Goal: Transaction & Acquisition: Book appointment/travel/reservation

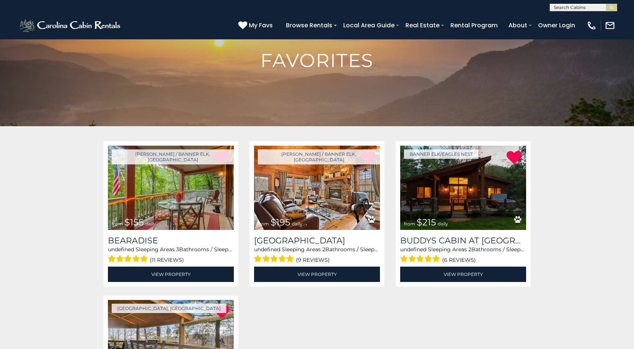
scroll to position [112, 0]
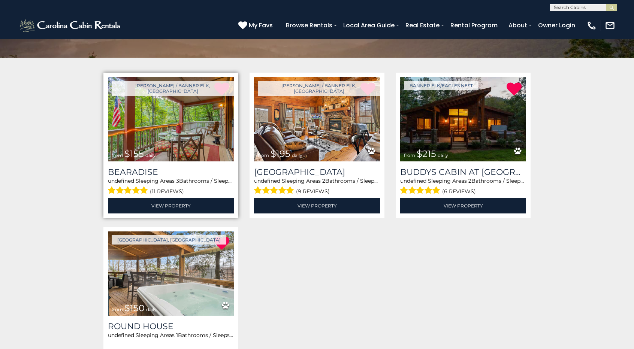
click at [153, 120] on img at bounding box center [171, 119] width 126 height 84
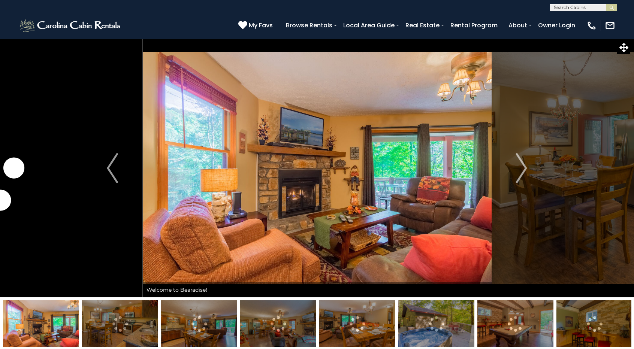
click at [528, 168] on button "Next" at bounding box center [521, 168] width 61 height 259
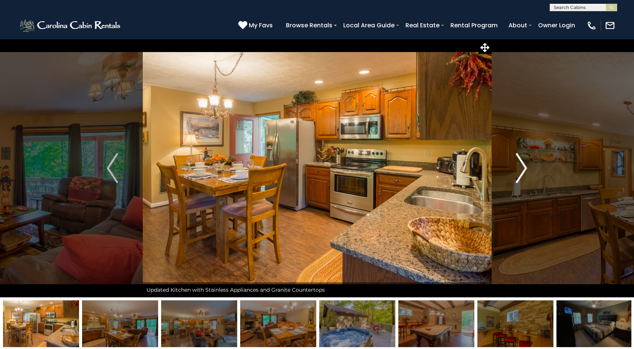
click at [528, 168] on button "Next" at bounding box center [521, 168] width 61 height 259
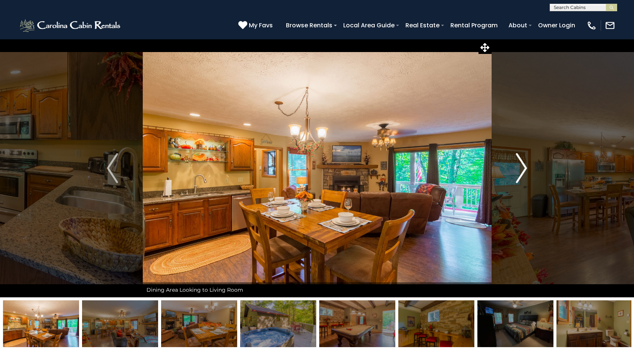
click at [528, 168] on button "Next" at bounding box center [521, 168] width 61 height 259
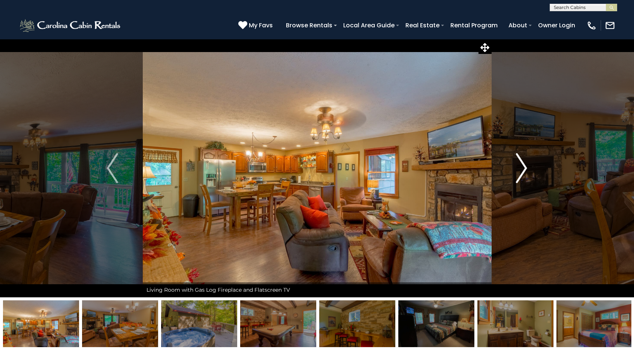
click at [528, 168] on button "Next" at bounding box center [521, 168] width 61 height 259
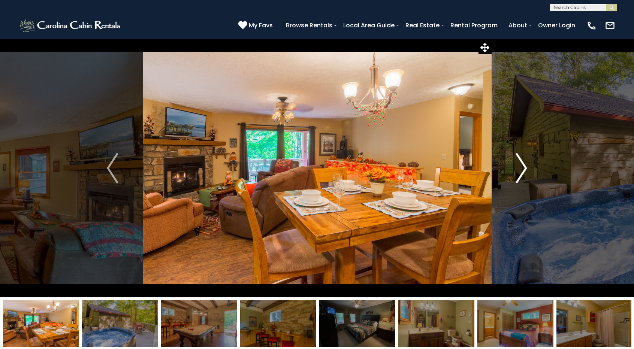
click at [528, 168] on button "Next" at bounding box center [521, 168] width 61 height 259
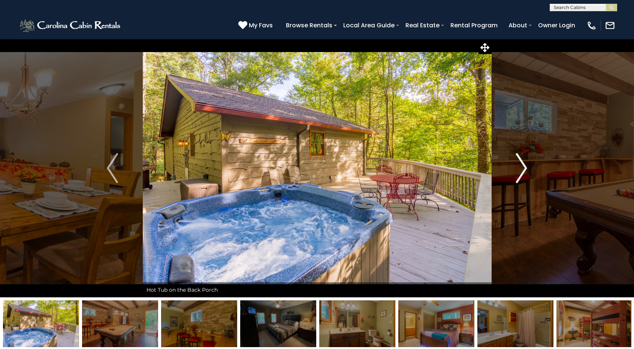
click at [528, 168] on button "Next" at bounding box center [521, 168] width 61 height 259
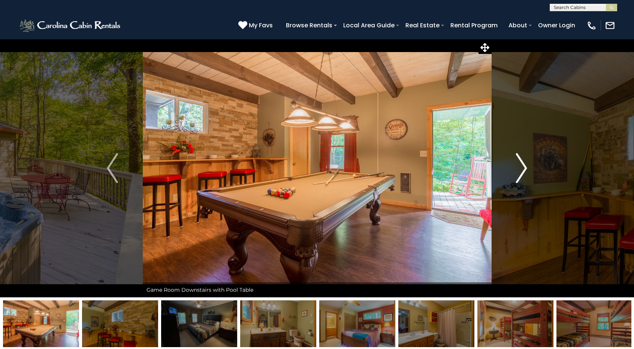
click at [528, 168] on button "Next" at bounding box center [521, 168] width 61 height 259
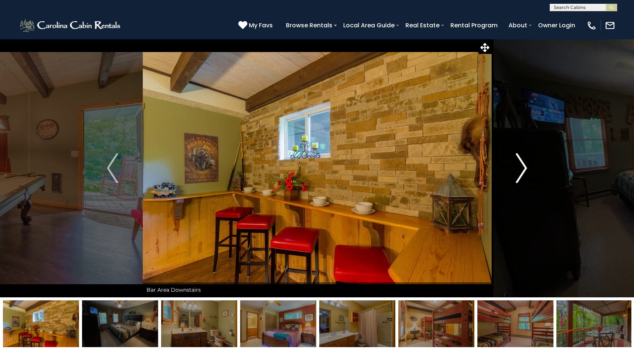
click at [528, 168] on button "Next" at bounding box center [521, 168] width 61 height 259
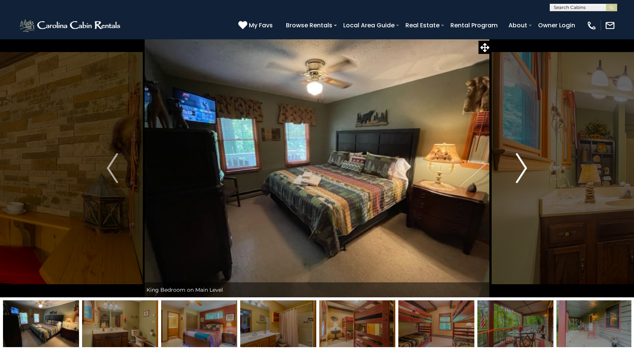
click at [528, 168] on button "Next" at bounding box center [521, 168] width 61 height 259
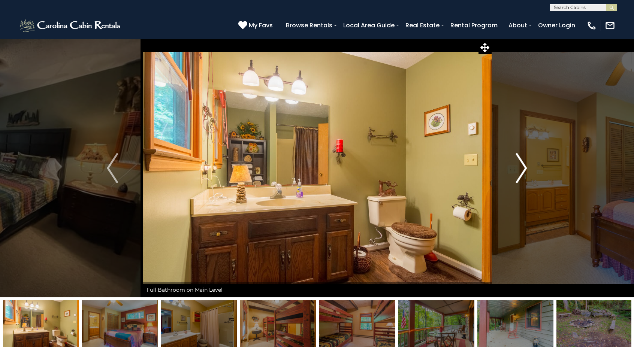
click at [528, 168] on button "Next" at bounding box center [521, 168] width 61 height 259
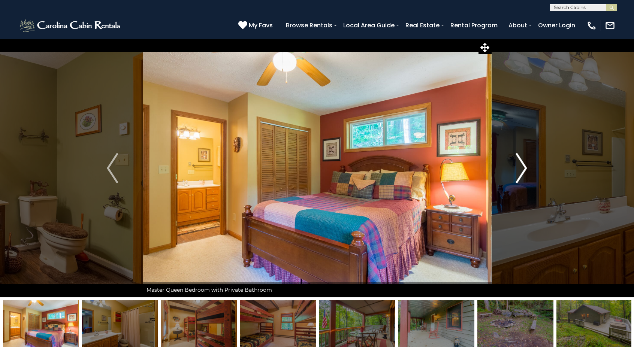
click at [528, 168] on button "Next" at bounding box center [521, 168] width 61 height 259
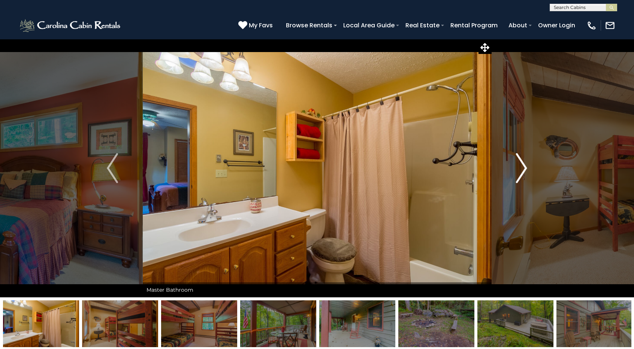
click at [528, 168] on button "Next" at bounding box center [521, 168] width 61 height 259
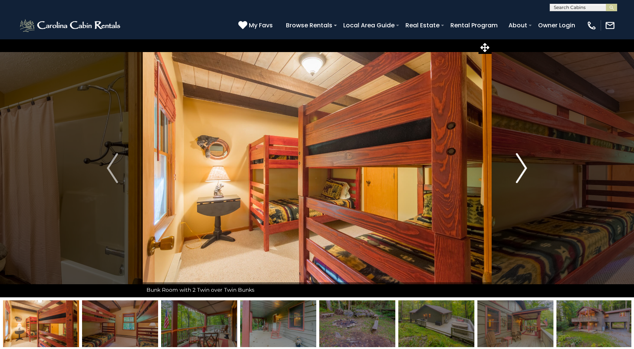
click at [528, 168] on button "Next" at bounding box center [521, 168] width 61 height 259
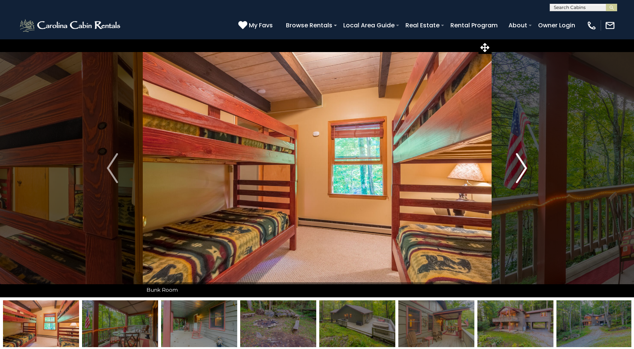
click at [528, 168] on button "Next" at bounding box center [521, 168] width 61 height 259
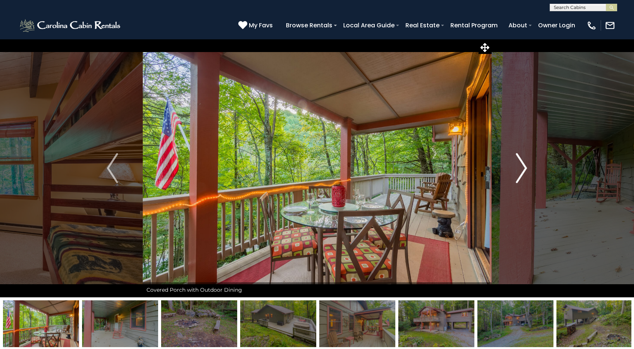
click at [528, 168] on button "Next" at bounding box center [521, 168] width 61 height 259
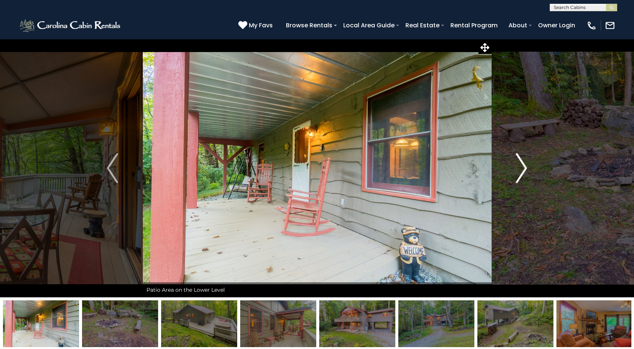
click at [528, 168] on button "Next" at bounding box center [521, 168] width 61 height 259
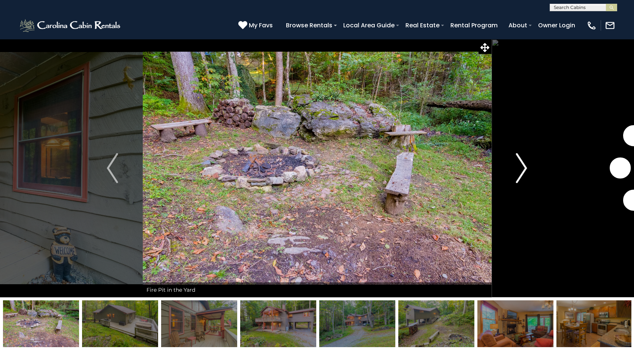
click at [528, 168] on button "Next" at bounding box center [521, 168] width 61 height 259
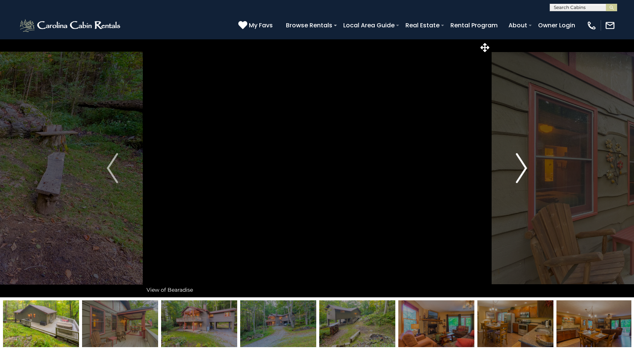
click at [528, 168] on button "Next" at bounding box center [521, 168] width 61 height 259
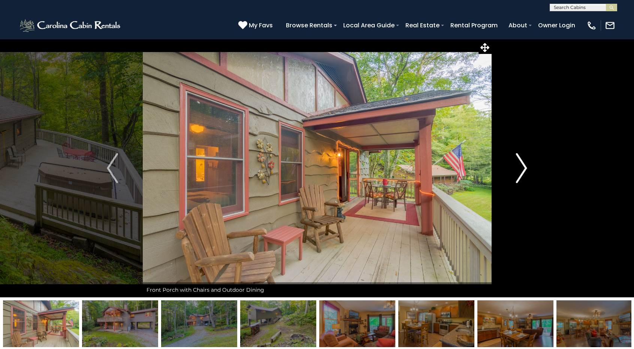
click at [528, 168] on button "Next" at bounding box center [521, 168] width 61 height 259
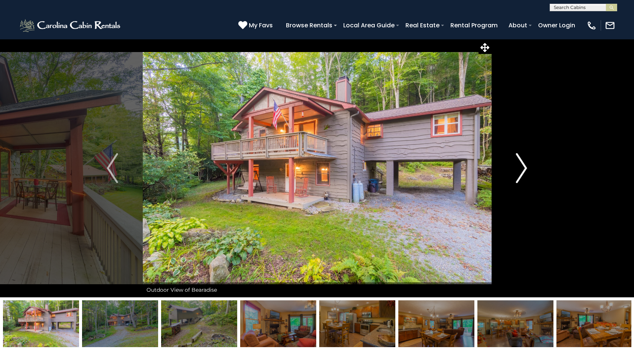
click at [528, 168] on button "Next" at bounding box center [521, 168] width 61 height 259
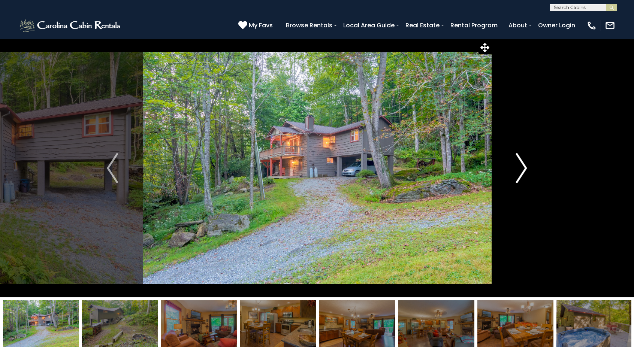
click at [528, 168] on button "Next" at bounding box center [521, 168] width 61 height 259
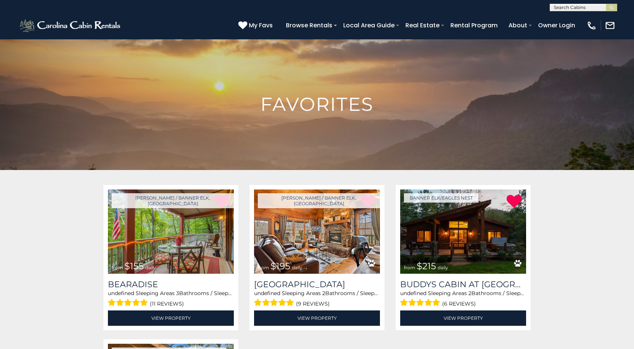
scroll to position [112, 0]
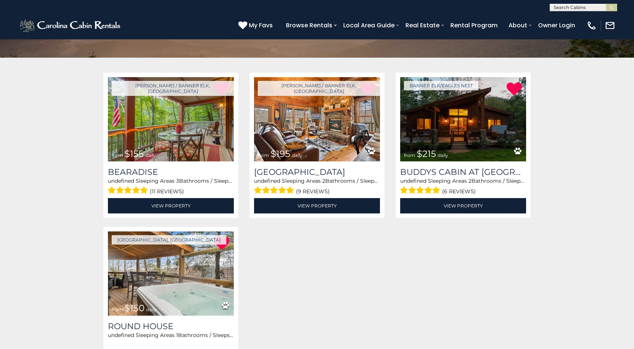
click at [329, 240] on div "Loading... Boone / Banner Elk, NC from $155 daily Bearadise undefined Sleeping …" at bounding box center [317, 227] width 439 height 309
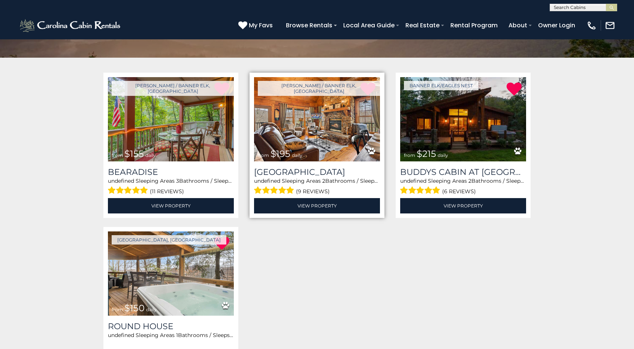
click at [340, 128] on img at bounding box center [317, 119] width 126 height 84
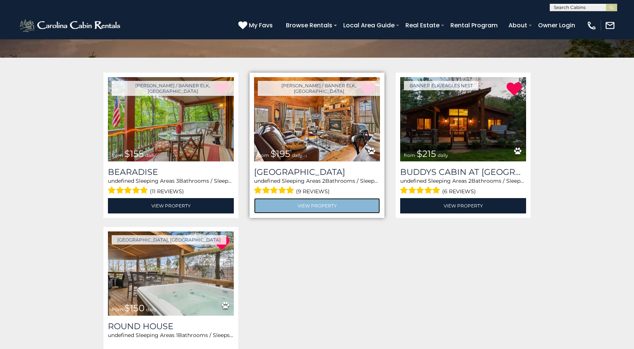
click at [331, 208] on link "View Property" at bounding box center [317, 205] width 126 height 15
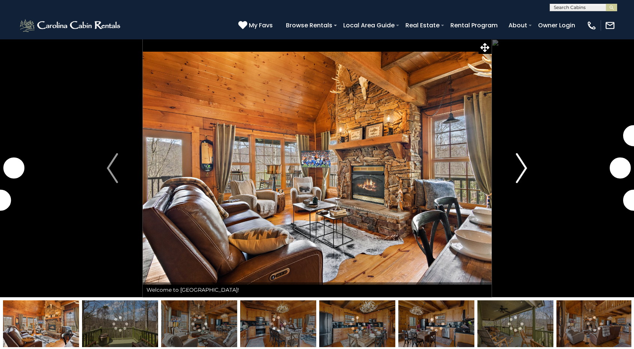
click at [527, 173] on img "Next" at bounding box center [521, 168] width 11 height 30
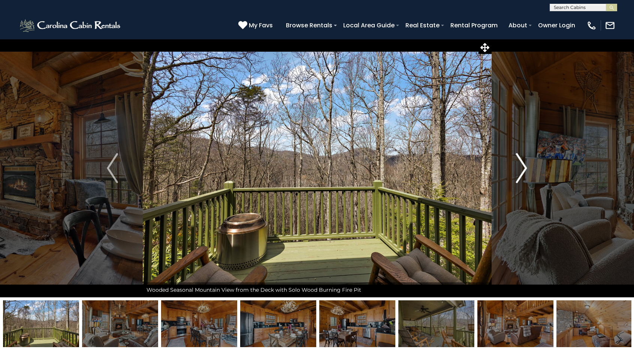
click at [525, 171] on img "Next" at bounding box center [521, 168] width 11 height 30
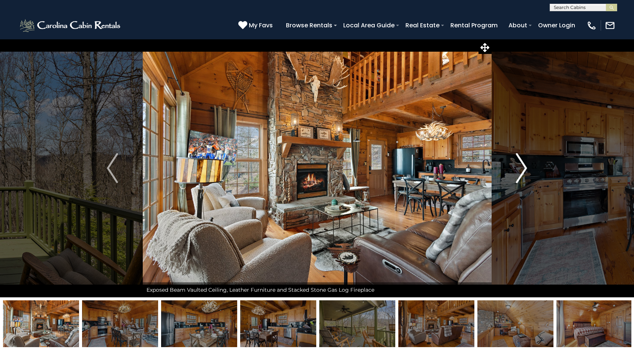
click at [525, 171] on img "Next" at bounding box center [521, 168] width 11 height 30
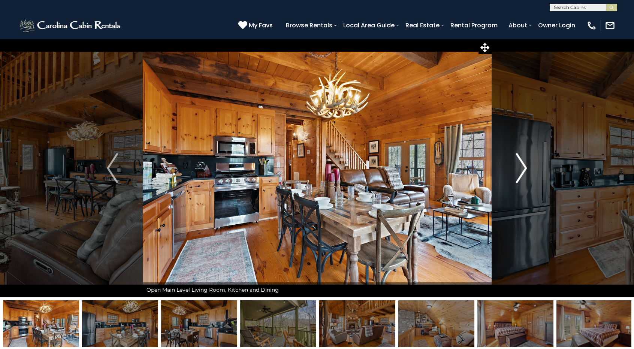
click at [525, 171] on img "Next" at bounding box center [521, 168] width 11 height 30
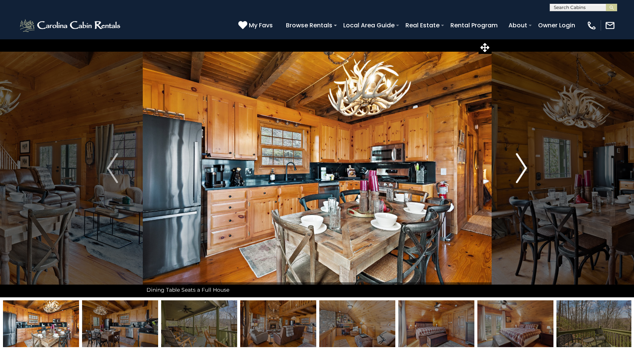
click at [525, 171] on img "Next" at bounding box center [521, 168] width 11 height 30
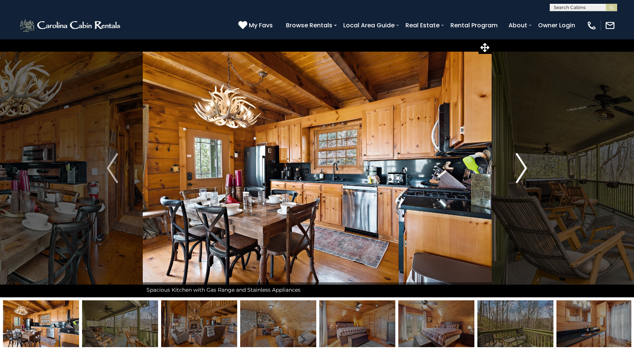
click at [525, 171] on img "Next" at bounding box center [521, 168] width 11 height 30
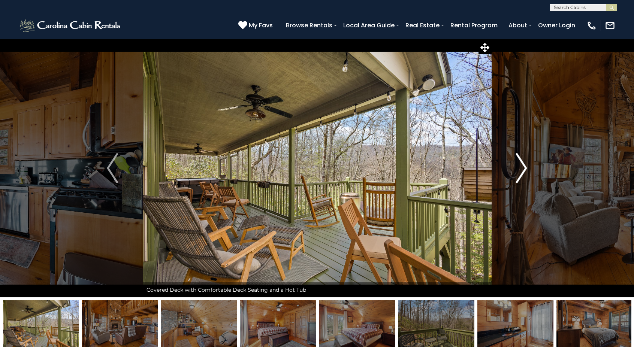
click at [525, 171] on img "Next" at bounding box center [521, 168] width 11 height 30
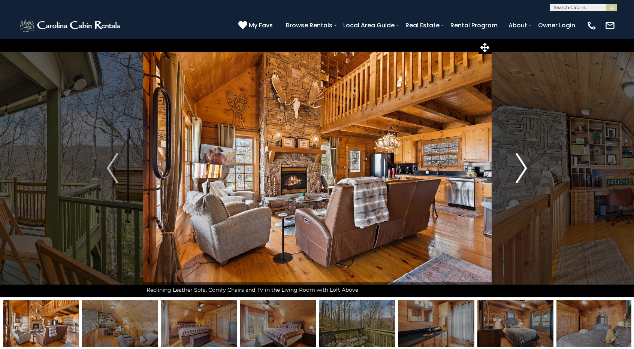
click at [525, 171] on img "Next" at bounding box center [521, 168] width 11 height 30
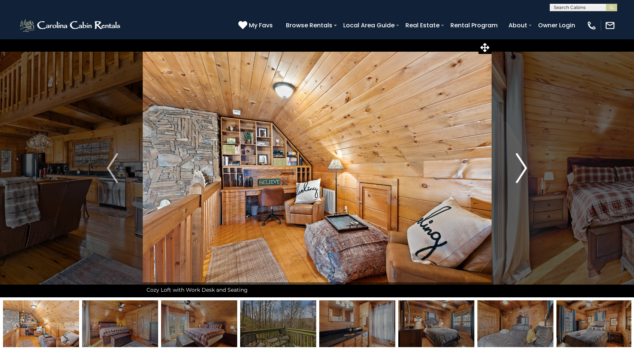
click at [525, 171] on img "Next" at bounding box center [521, 168] width 11 height 30
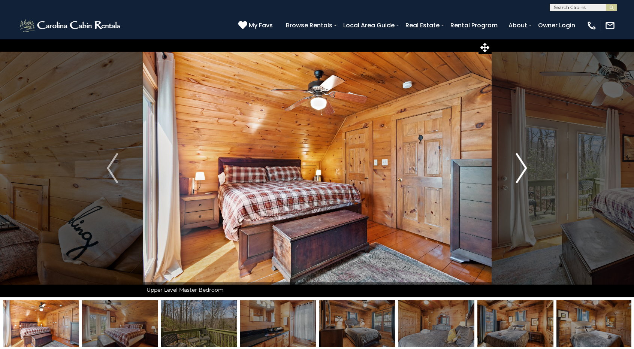
click at [525, 171] on img "Next" at bounding box center [521, 168] width 11 height 30
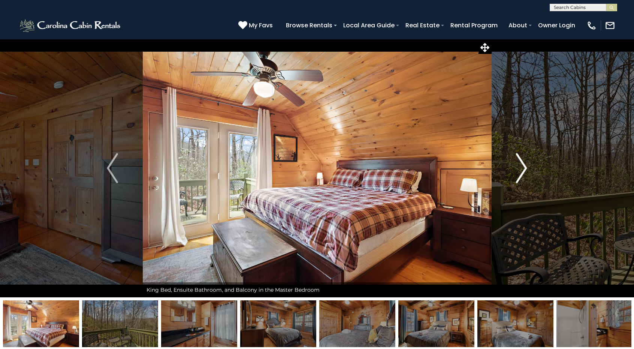
click at [525, 171] on img "Next" at bounding box center [521, 168] width 11 height 30
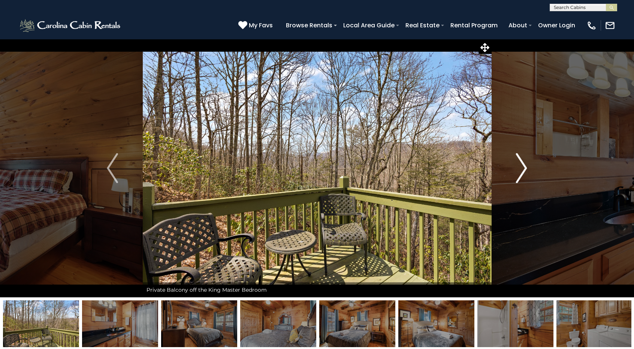
click at [525, 171] on img "Next" at bounding box center [521, 168] width 11 height 30
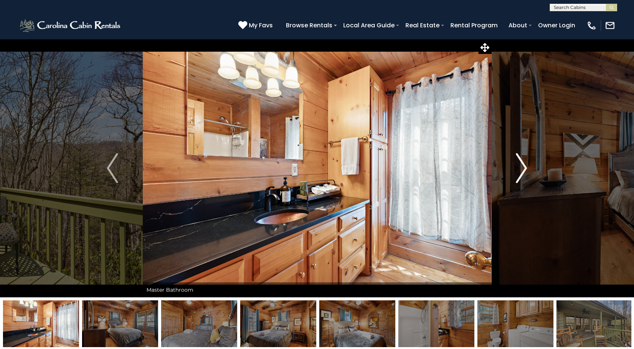
click at [525, 171] on img "Next" at bounding box center [521, 168] width 11 height 30
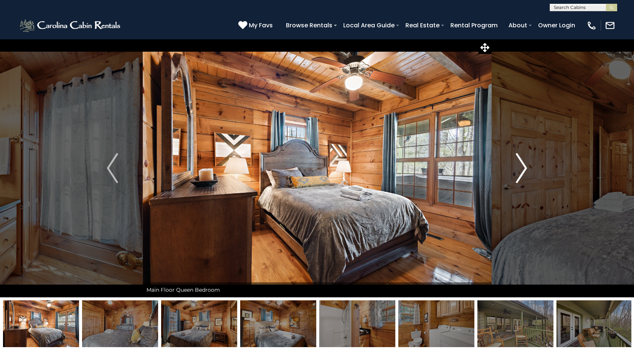
click at [525, 171] on img "Next" at bounding box center [521, 168] width 11 height 30
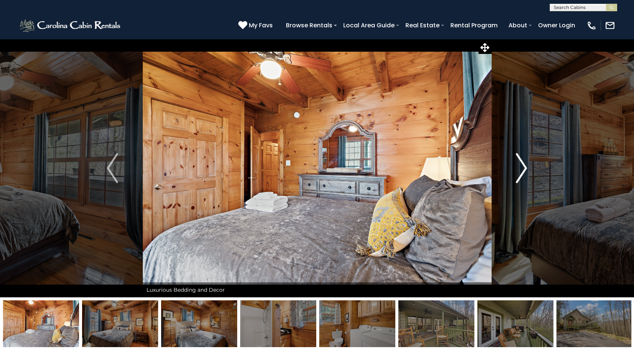
click at [525, 171] on img "Next" at bounding box center [521, 168] width 11 height 30
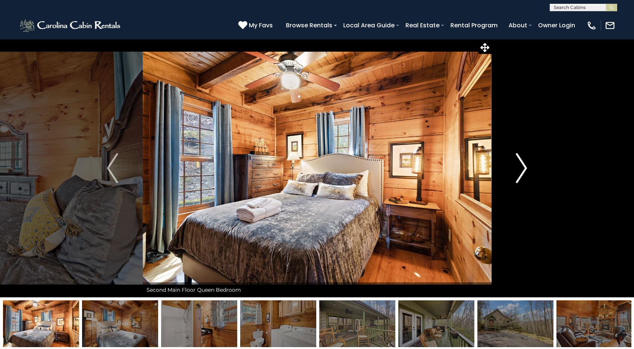
click at [525, 171] on img "Next" at bounding box center [521, 168] width 11 height 30
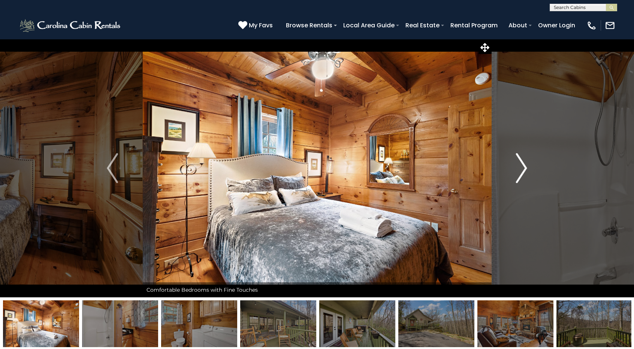
click at [525, 171] on img "Next" at bounding box center [521, 168] width 11 height 30
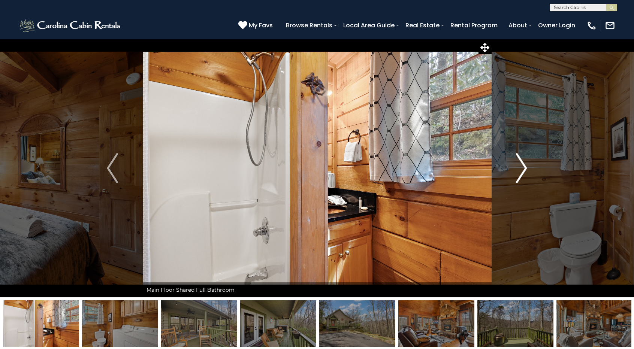
click at [525, 171] on img "Next" at bounding box center [521, 168] width 11 height 30
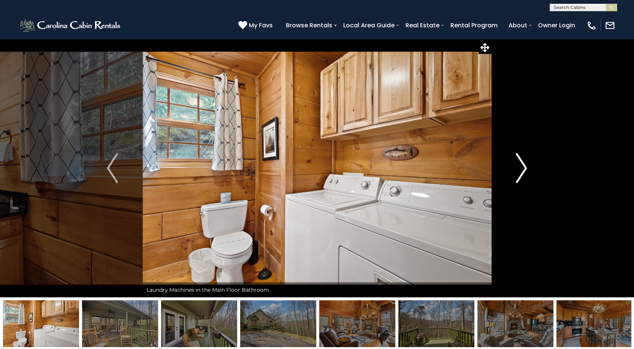
click at [525, 171] on img "Next" at bounding box center [521, 168] width 11 height 30
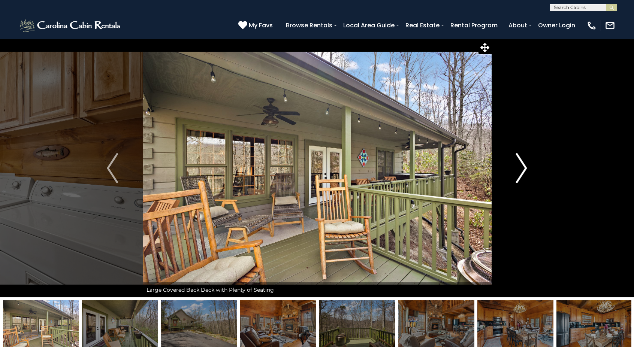
click at [525, 171] on img "Next" at bounding box center [521, 168] width 11 height 30
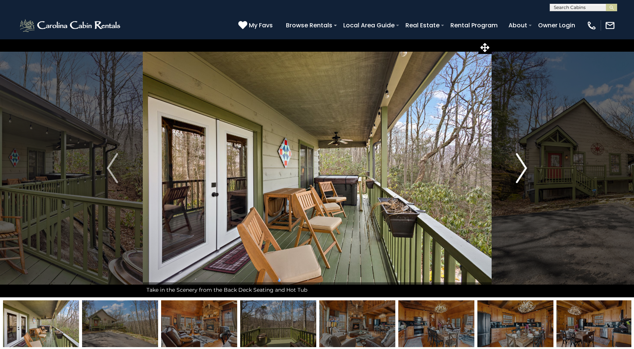
click at [525, 171] on img "Next" at bounding box center [521, 168] width 11 height 30
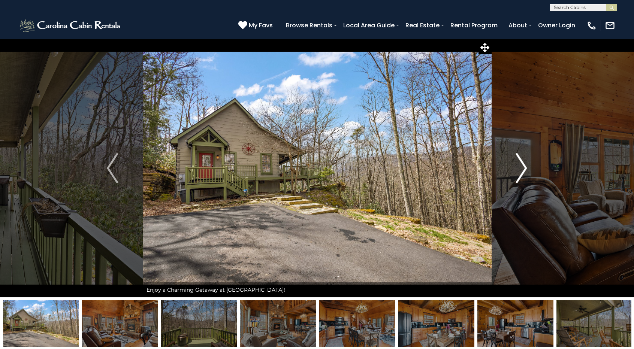
click at [525, 171] on img "Next" at bounding box center [521, 168] width 11 height 30
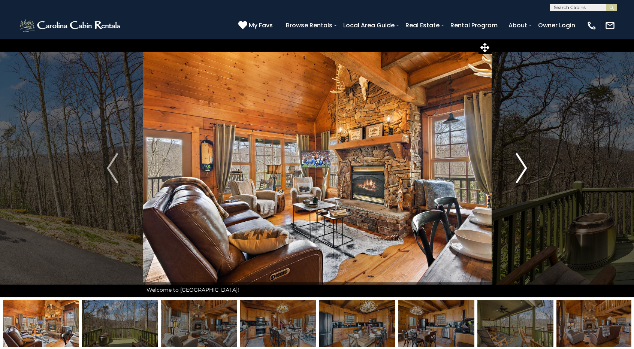
click at [525, 171] on img "Next" at bounding box center [521, 168] width 11 height 30
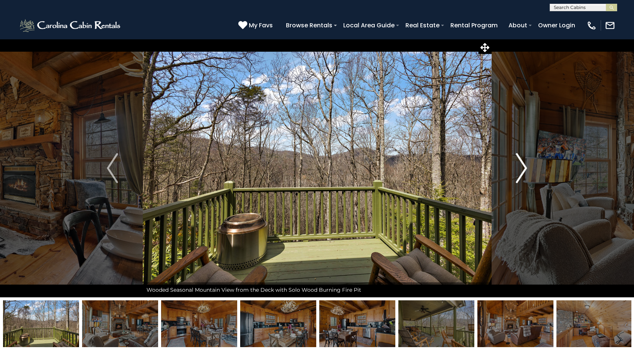
click at [525, 171] on img "Next" at bounding box center [521, 168] width 11 height 30
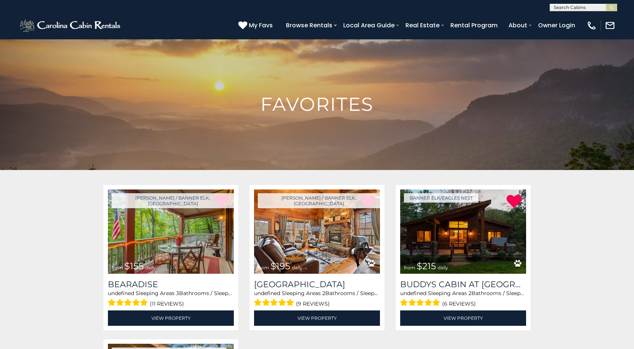
scroll to position [112, 0]
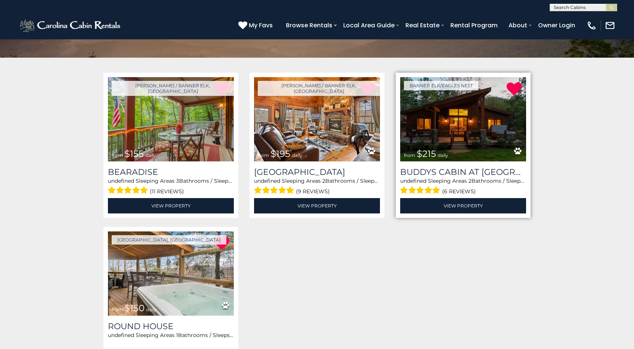
click at [483, 159] on img at bounding box center [463, 119] width 126 height 84
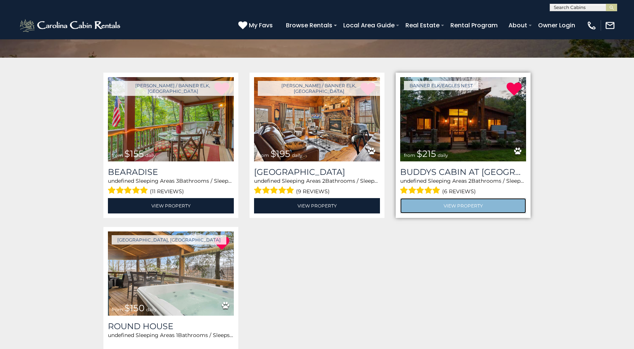
click at [461, 205] on link "View Property" at bounding box center [463, 205] width 126 height 15
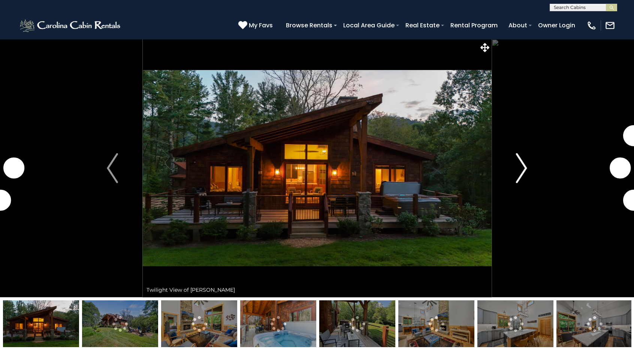
click at [525, 171] on img "Next" at bounding box center [521, 168] width 11 height 30
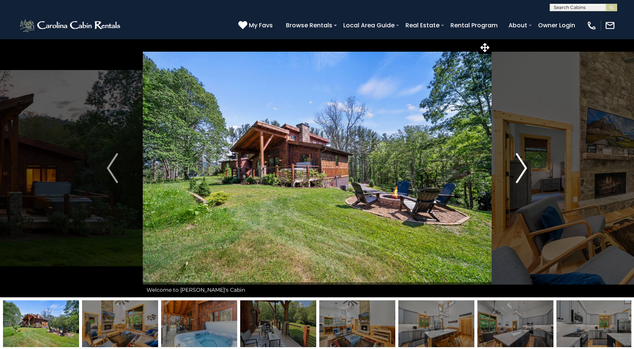
click at [525, 171] on img "Next" at bounding box center [521, 168] width 11 height 30
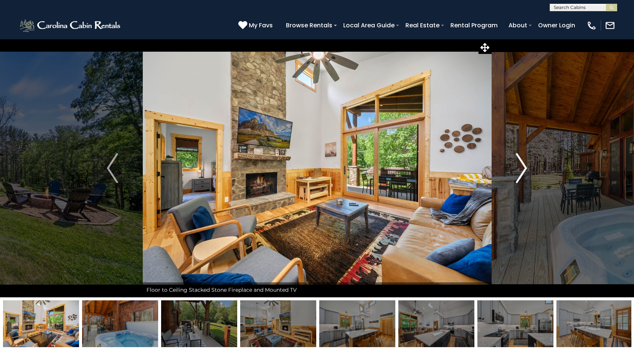
click at [525, 171] on img "Next" at bounding box center [521, 168] width 11 height 30
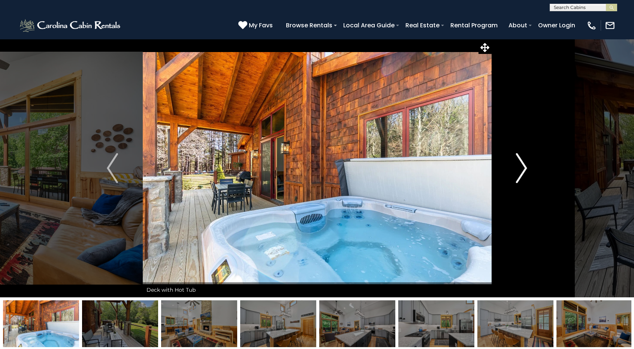
click at [525, 171] on img "Next" at bounding box center [521, 168] width 11 height 30
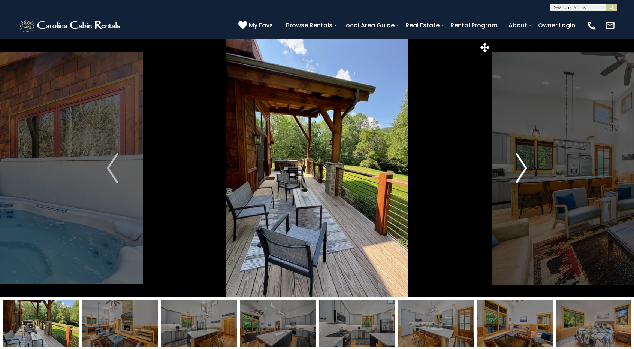
click at [525, 171] on img "Next" at bounding box center [521, 168] width 11 height 30
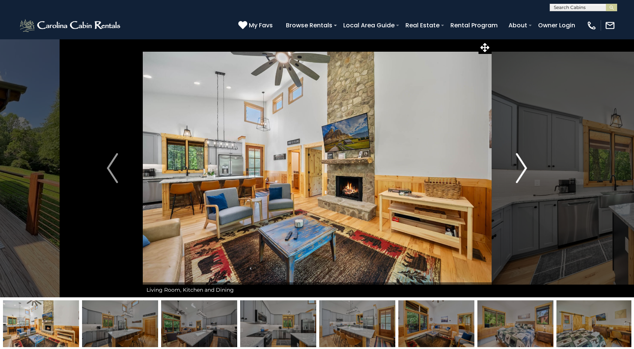
click at [525, 171] on img "Next" at bounding box center [521, 168] width 11 height 30
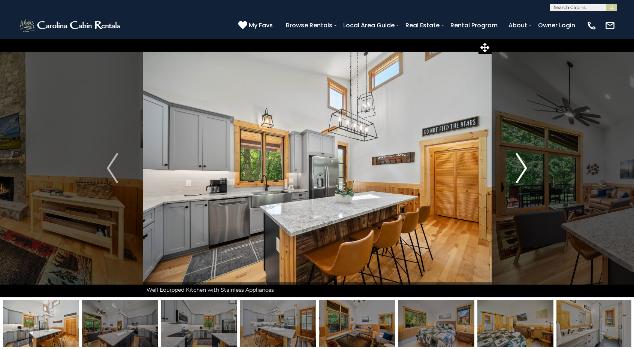
click at [525, 171] on img "Next" at bounding box center [521, 168] width 11 height 30
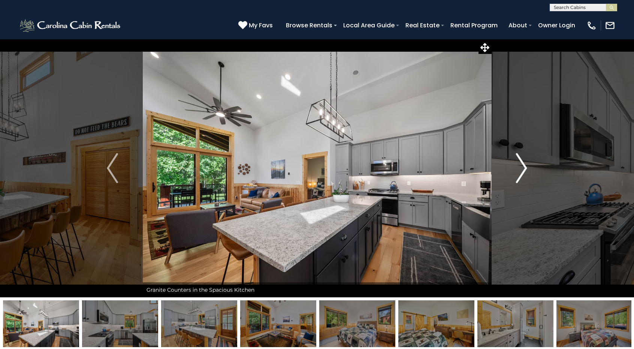
click at [525, 171] on img "Next" at bounding box center [521, 168] width 11 height 30
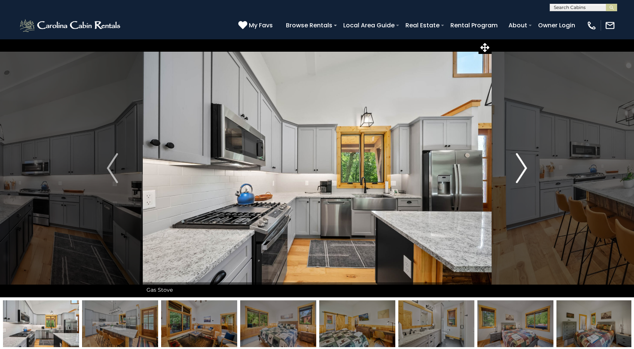
click at [525, 171] on img "Next" at bounding box center [521, 168] width 11 height 30
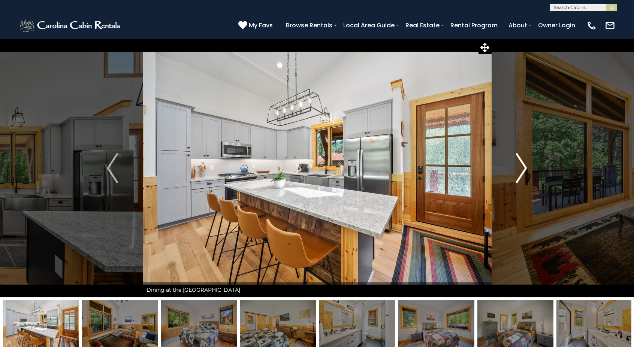
click at [525, 171] on img "Next" at bounding box center [521, 168] width 11 height 30
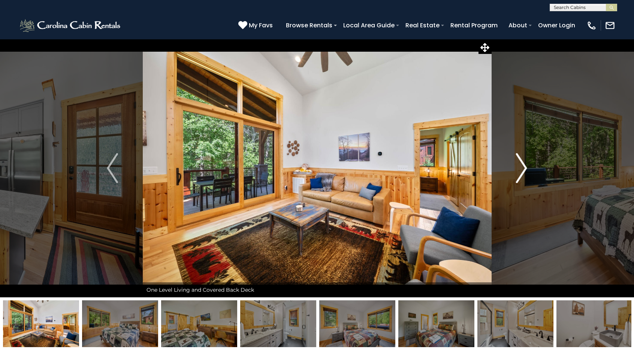
click at [525, 171] on img "Next" at bounding box center [521, 168] width 11 height 30
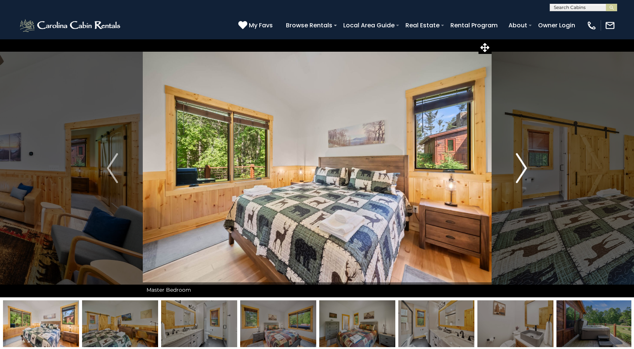
click at [525, 171] on img "Next" at bounding box center [521, 168] width 11 height 30
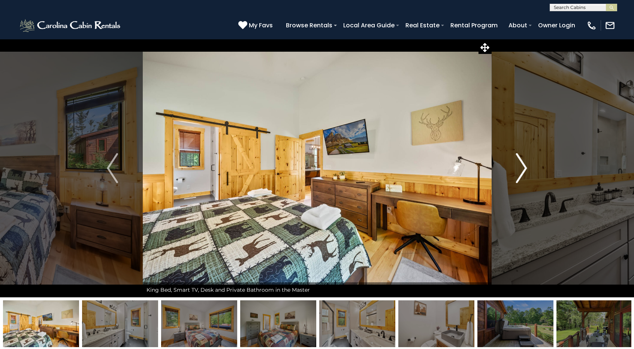
click at [525, 171] on img "Next" at bounding box center [521, 168] width 11 height 30
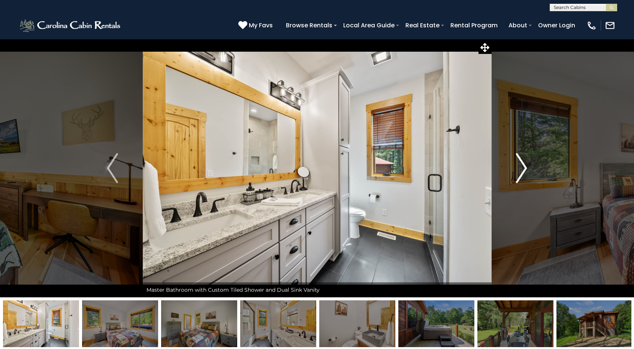
click at [525, 171] on img "Next" at bounding box center [521, 168] width 11 height 30
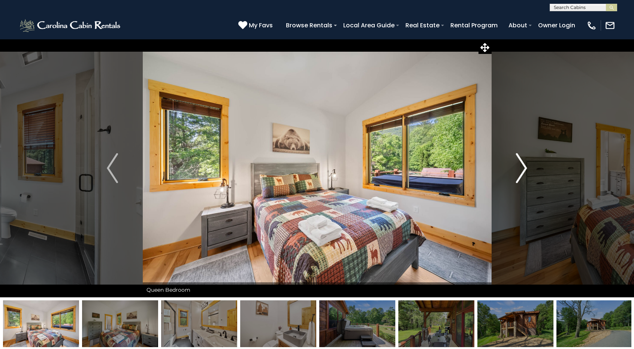
click at [525, 171] on img "Next" at bounding box center [521, 168] width 11 height 30
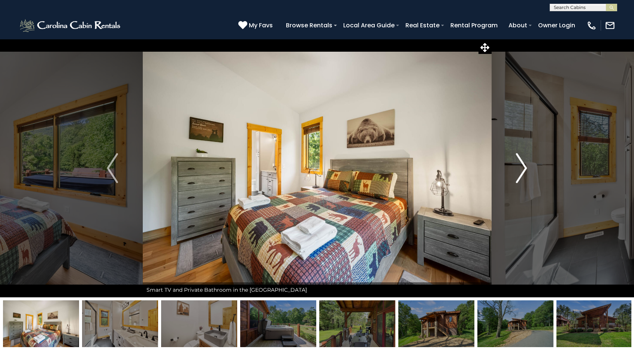
click at [525, 171] on img "Next" at bounding box center [521, 168] width 11 height 30
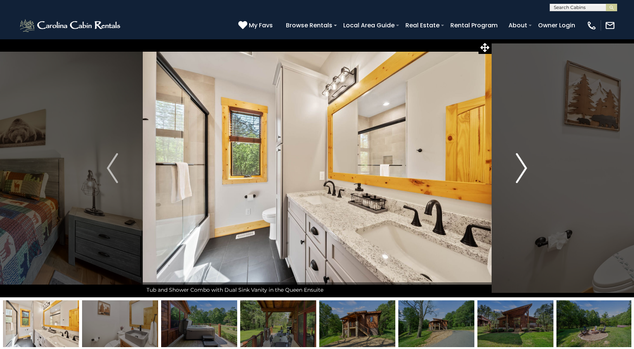
click at [525, 171] on img "Next" at bounding box center [521, 168] width 11 height 30
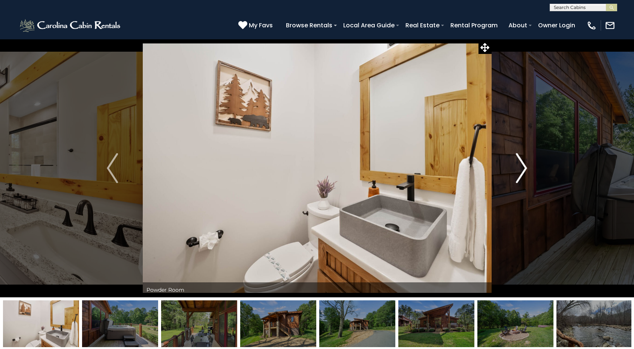
click at [525, 171] on img "Next" at bounding box center [521, 168] width 11 height 30
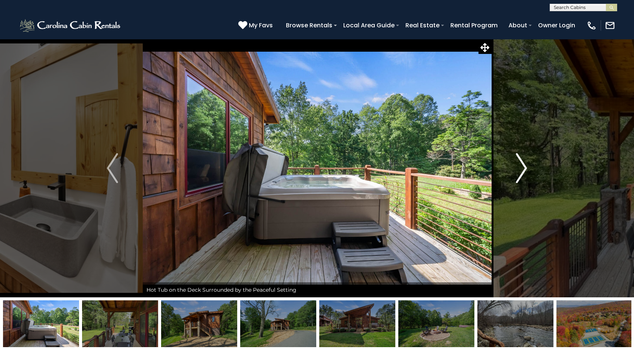
click at [525, 171] on img "Next" at bounding box center [521, 168] width 11 height 30
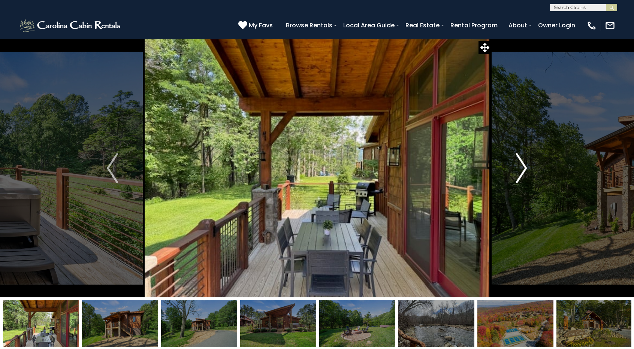
click at [525, 171] on img "Next" at bounding box center [521, 168] width 11 height 30
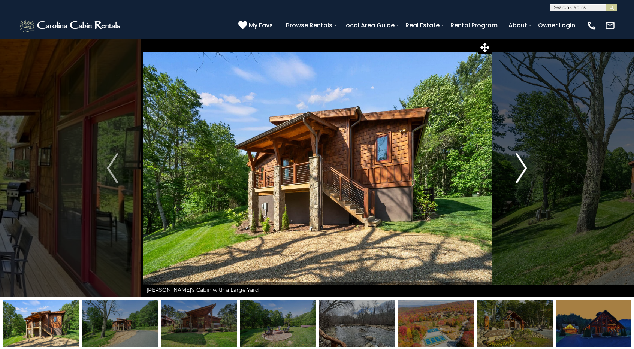
click at [525, 171] on img "Next" at bounding box center [521, 168] width 11 height 30
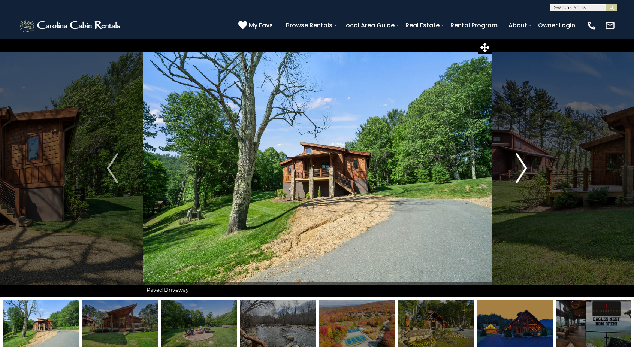
click at [525, 171] on img "Next" at bounding box center [521, 168] width 11 height 30
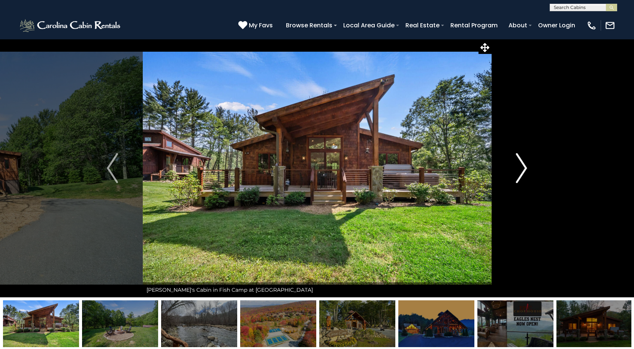
click at [525, 171] on img "Next" at bounding box center [521, 168] width 11 height 30
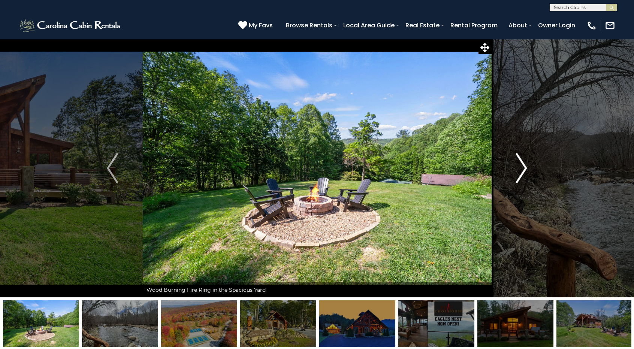
click at [525, 171] on img "Next" at bounding box center [521, 168] width 11 height 30
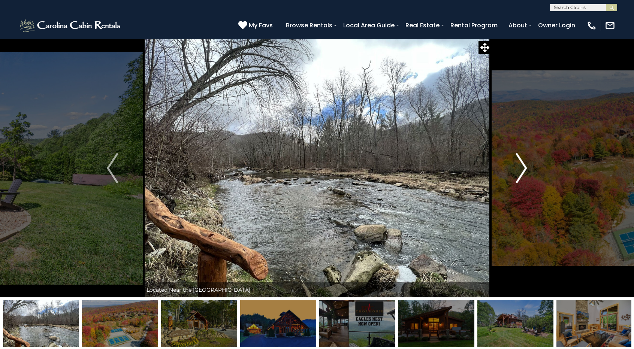
click at [525, 171] on img "Next" at bounding box center [521, 168] width 11 height 30
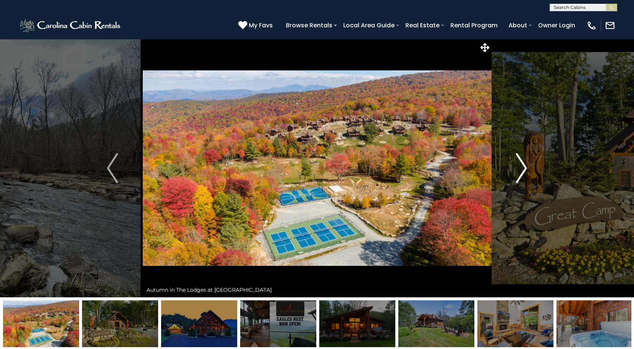
click at [525, 171] on img "Next" at bounding box center [521, 168] width 11 height 30
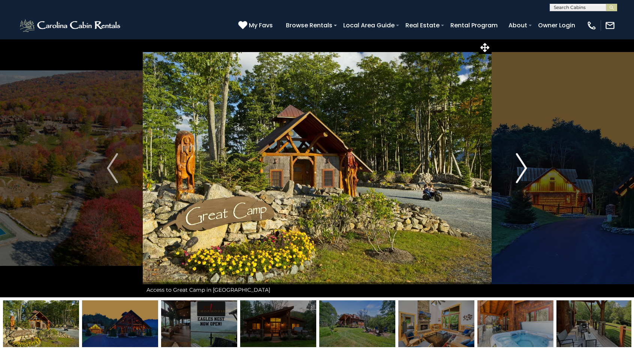
click at [525, 171] on img "Next" at bounding box center [521, 168] width 11 height 30
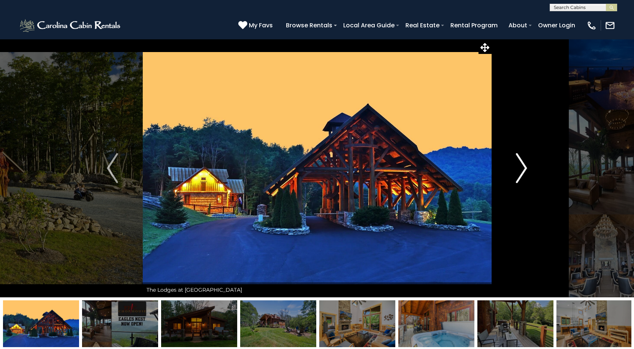
click at [525, 171] on img "Next" at bounding box center [521, 168] width 11 height 30
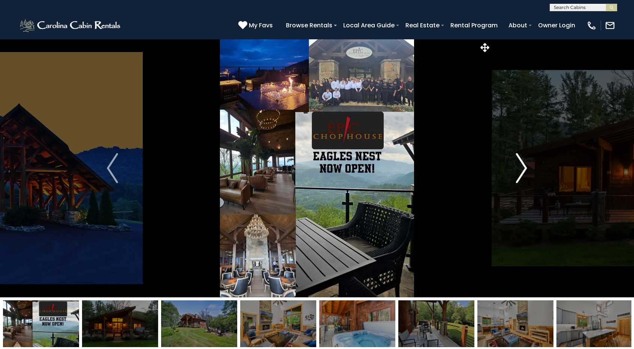
click at [525, 171] on img "Next" at bounding box center [521, 168] width 11 height 30
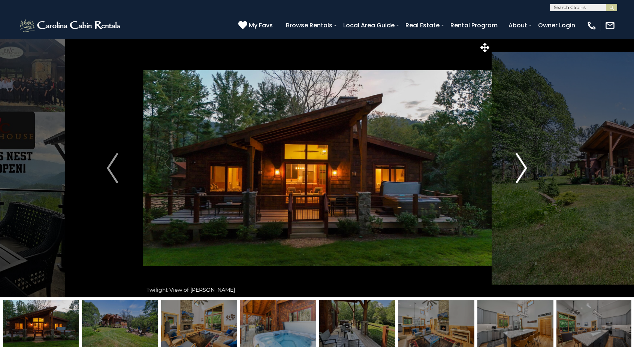
click at [524, 171] on img "Next" at bounding box center [521, 168] width 11 height 30
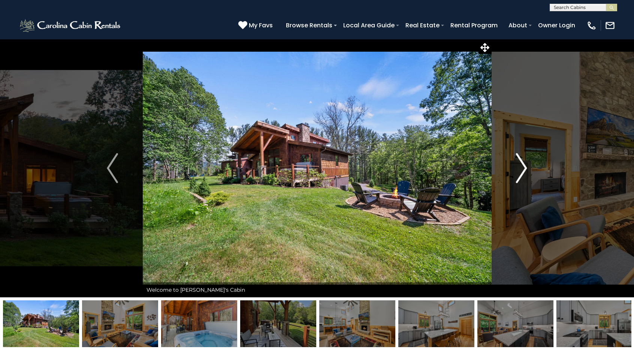
click at [524, 171] on img "Next" at bounding box center [521, 168] width 11 height 30
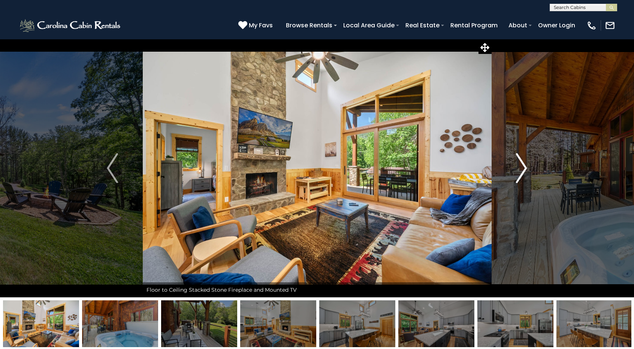
click at [524, 171] on img "Next" at bounding box center [521, 168] width 11 height 30
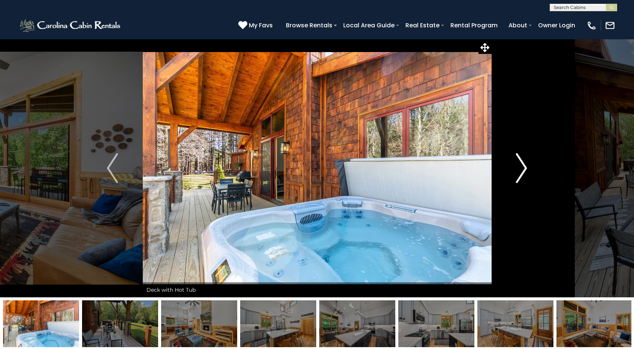
click at [524, 171] on img "Next" at bounding box center [521, 168] width 11 height 30
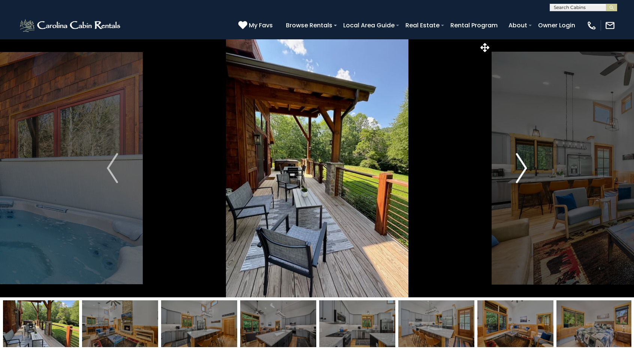
click at [524, 171] on img "Next" at bounding box center [521, 168] width 11 height 30
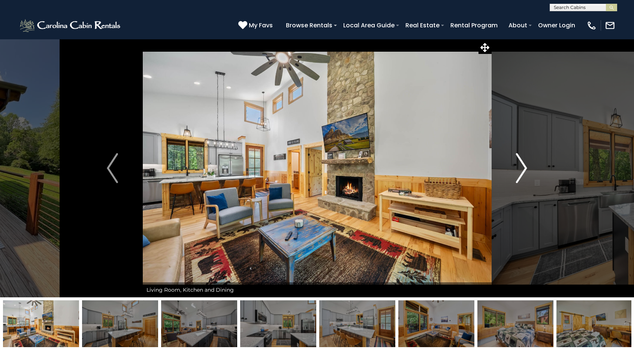
click at [524, 171] on img "Next" at bounding box center [521, 168] width 11 height 30
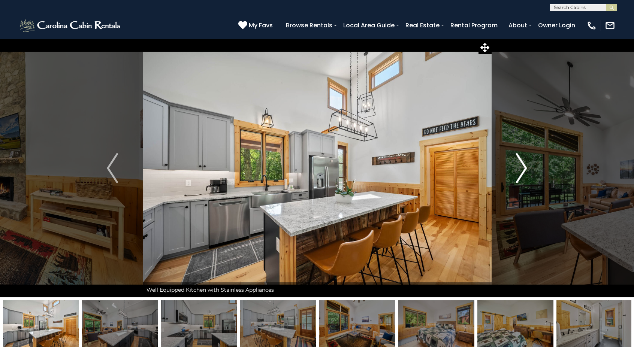
click at [524, 171] on img "Next" at bounding box center [521, 168] width 11 height 30
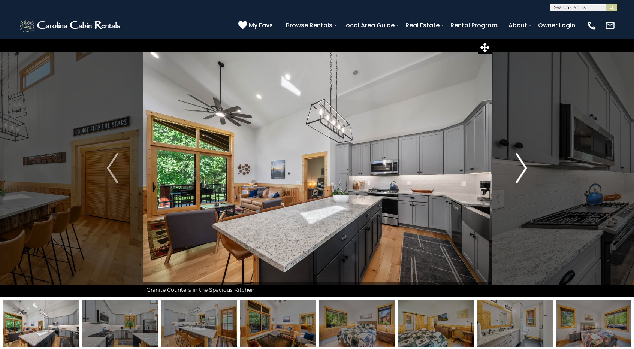
click at [524, 171] on img "Next" at bounding box center [521, 168] width 11 height 30
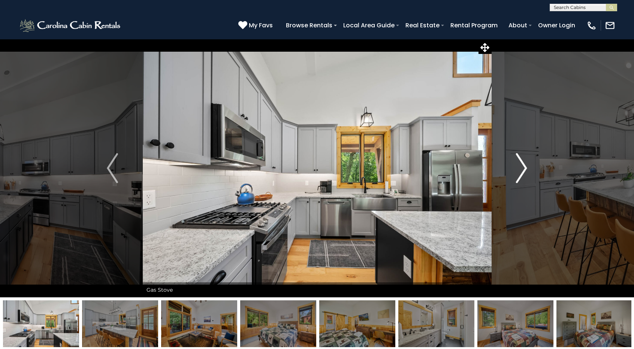
click at [524, 171] on img "Next" at bounding box center [521, 168] width 11 height 30
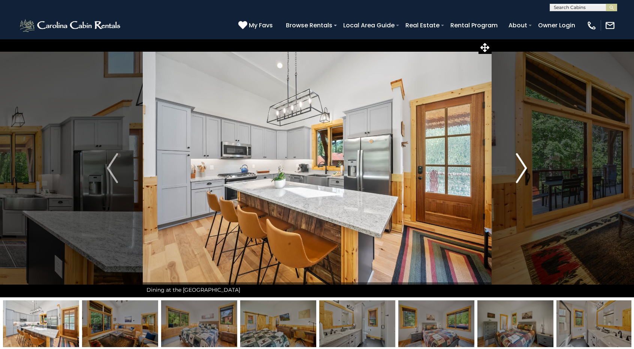
click at [524, 171] on img "Next" at bounding box center [521, 168] width 11 height 30
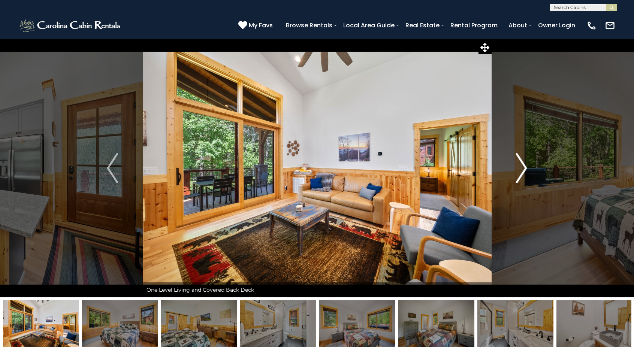
click at [524, 171] on img "Next" at bounding box center [521, 168] width 11 height 30
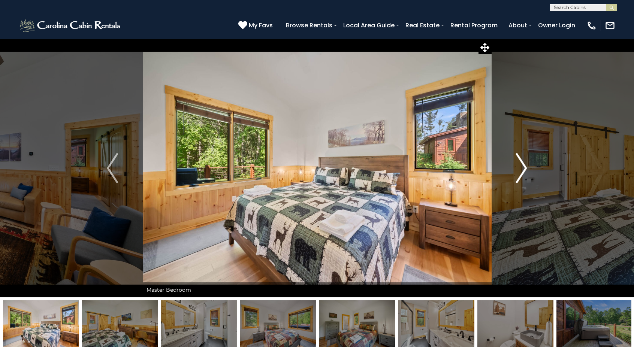
click at [524, 171] on img "Next" at bounding box center [521, 168] width 11 height 30
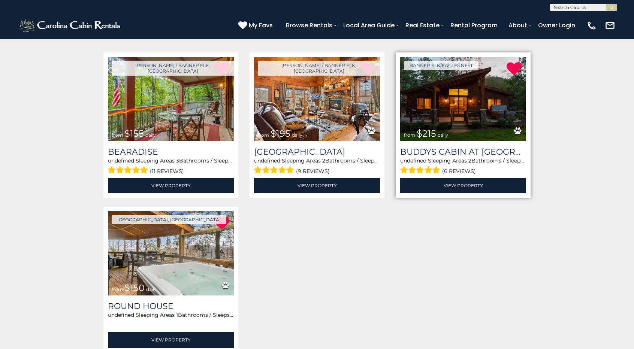
scroll to position [150, 0]
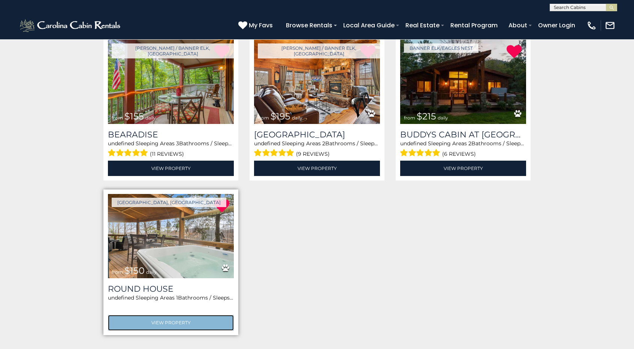
click at [166, 320] on link "View Property" at bounding box center [171, 322] width 126 height 15
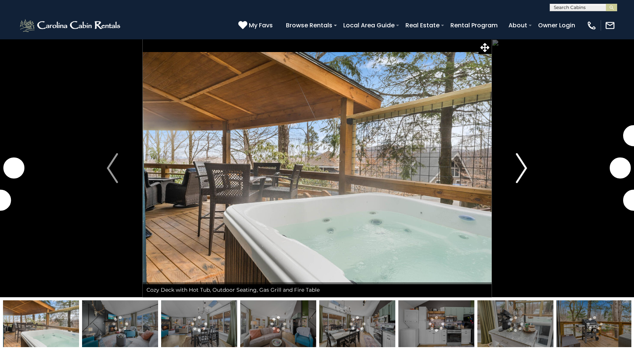
click at [526, 166] on img "Next" at bounding box center [521, 168] width 11 height 30
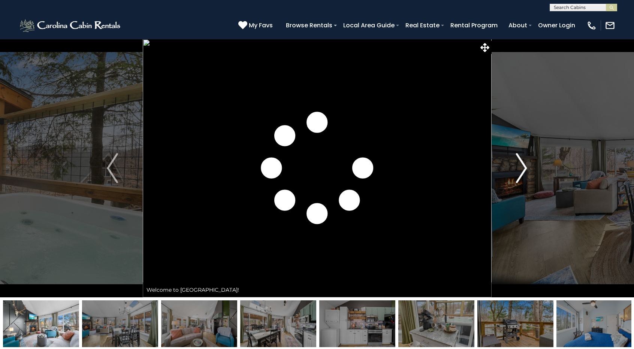
click at [526, 166] on img "Next" at bounding box center [521, 168] width 11 height 30
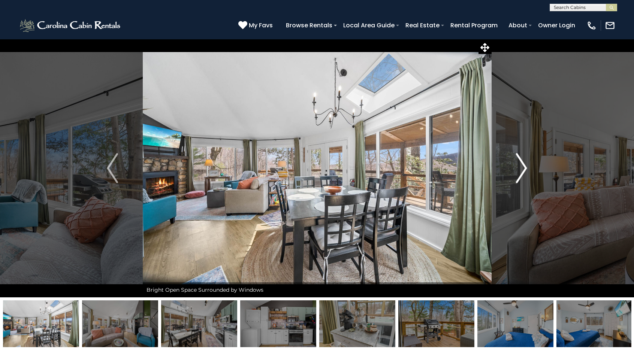
click at [526, 166] on img "Next" at bounding box center [521, 168] width 11 height 30
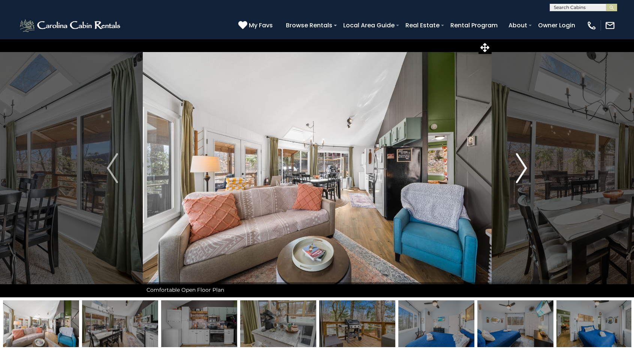
click at [526, 166] on img "Next" at bounding box center [521, 168] width 11 height 30
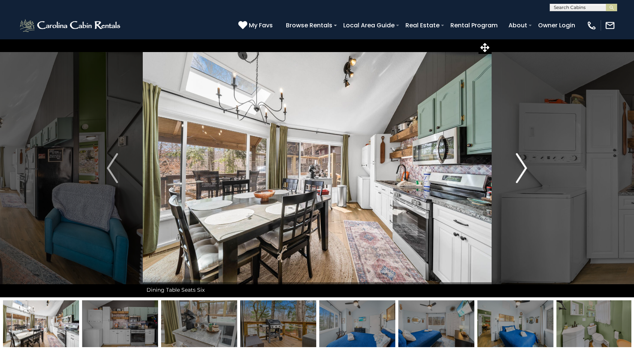
click at [526, 166] on img "Next" at bounding box center [521, 168] width 11 height 30
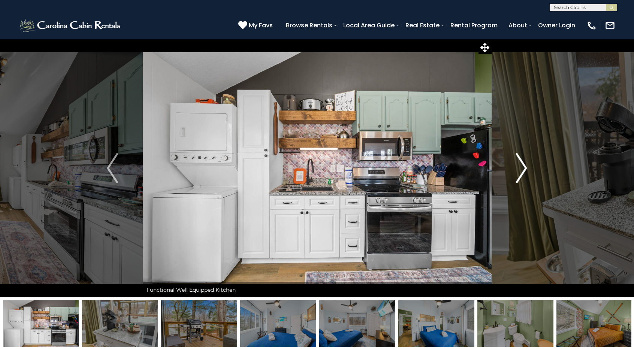
click at [526, 166] on img "Next" at bounding box center [521, 168] width 11 height 30
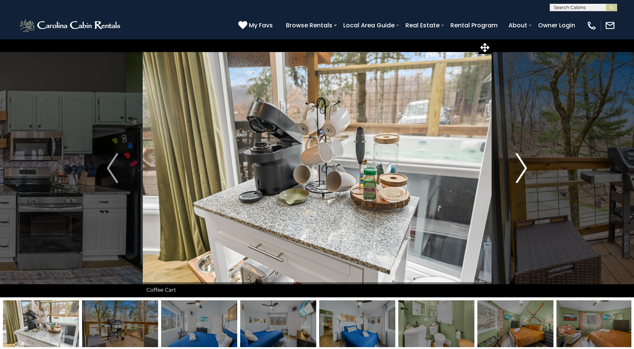
click at [526, 166] on img "Next" at bounding box center [521, 168] width 11 height 30
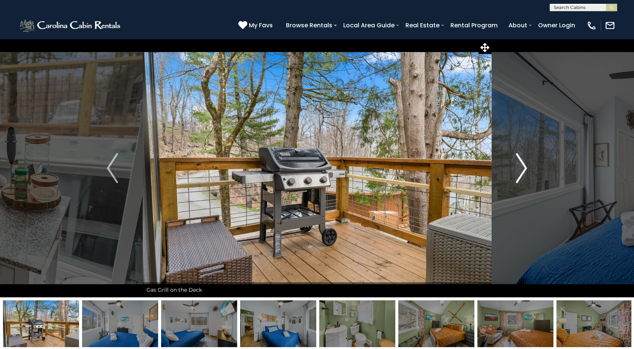
click at [526, 166] on img "Next" at bounding box center [521, 168] width 11 height 30
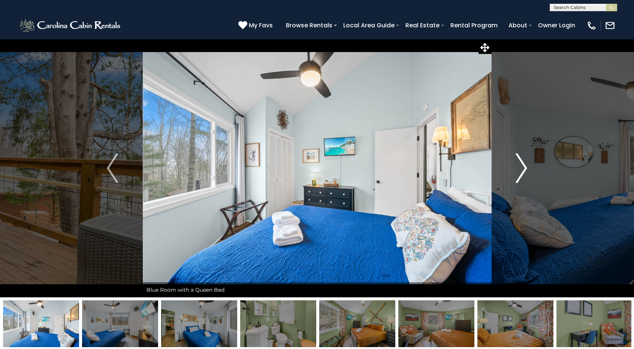
click at [526, 166] on img "Next" at bounding box center [521, 168] width 11 height 30
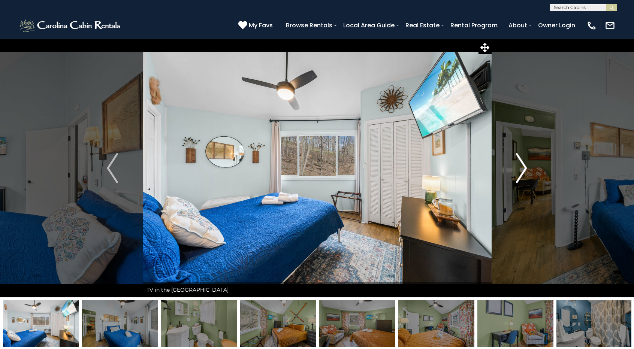
click at [526, 166] on img "Next" at bounding box center [521, 168] width 11 height 30
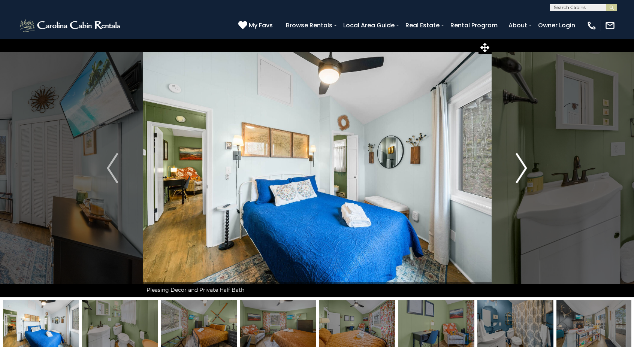
click at [526, 166] on img "Next" at bounding box center [521, 168] width 11 height 30
